Goal: Transaction & Acquisition: Subscribe to service/newsletter

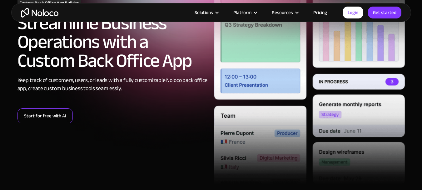
click at [61, 117] on link "Start for free with AI" at bounding box center [45, 115] width 55 height 15
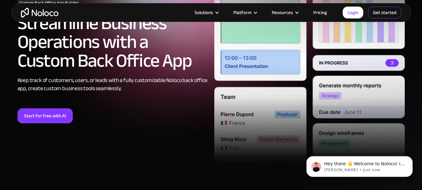
click at [383, 9] on link "Get started" at bounding box center [384, 13] width 33 height 12
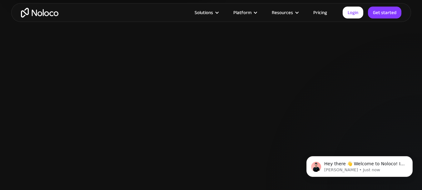
scroll to position [1063, 0]
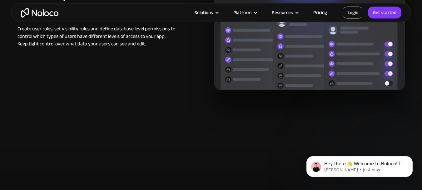
click at [349, 17] on link "Login" at bounding box center [353, 13] width 21 height 12
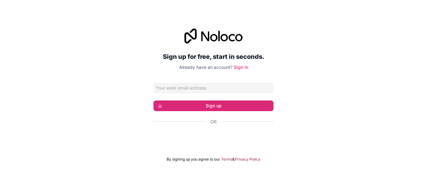
click at [323, 139] on div "Sign up for free, start in seconds. Already have an account? Sign in Sign up Or…" at bounding box center [213, 95] width 427 height 151
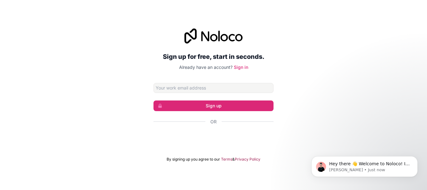
click at [325, 98] on div "Sign up for free, start in seconds. Already have an account? Sign in Sign up Or…" at bounding box center [213, 95] width 427 height 151
click at [223, 104] on button "Sign up" at bounding box center [213, 105] width 120 height 11
click at [220, 88] on input "Email address" at bounding box center [213, 88] width 120 height 10
type input "[EMAIL_ADDRESS][DOMAIN_NAME]"
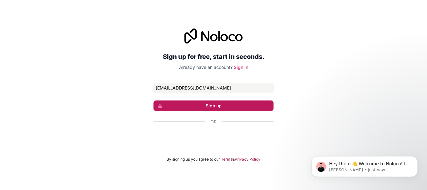
click at [218, 104] on button "Sign up" at bounding box center [213, 105] width 120 height 11
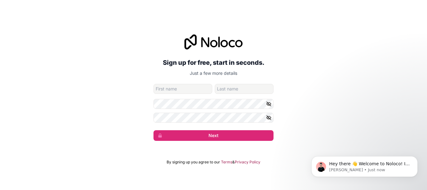
click at [199, 88] on input "given-name" at bounding box center [182, 89] width 59 height 10
